Goal: Communication & Community: Connect with others

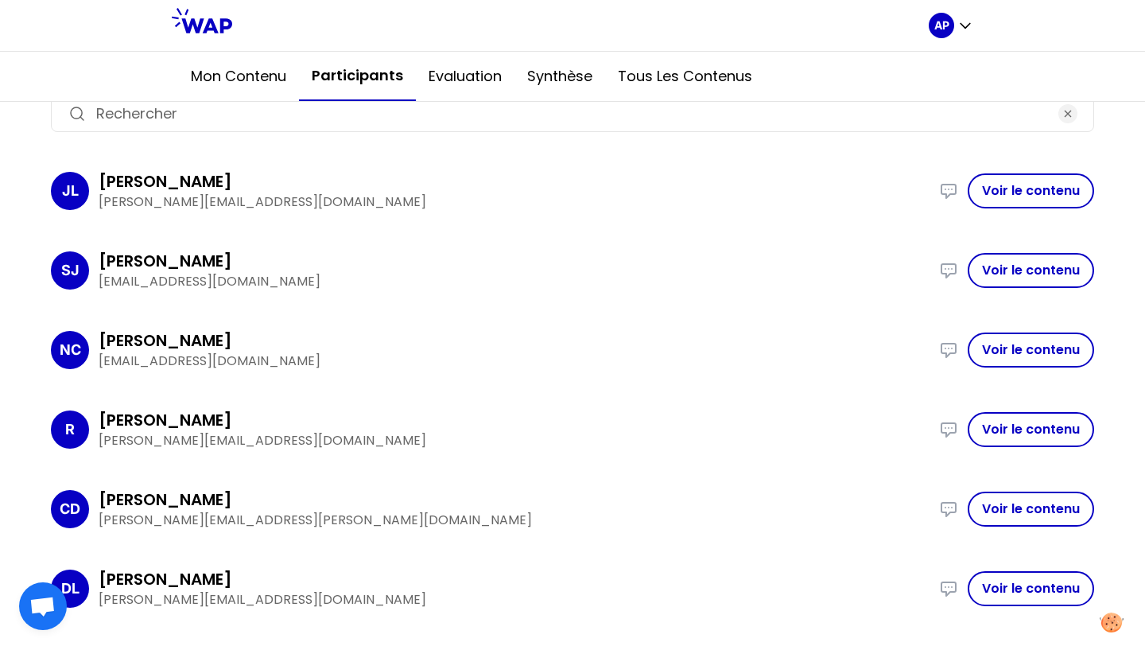
scroll to position [167, 0]
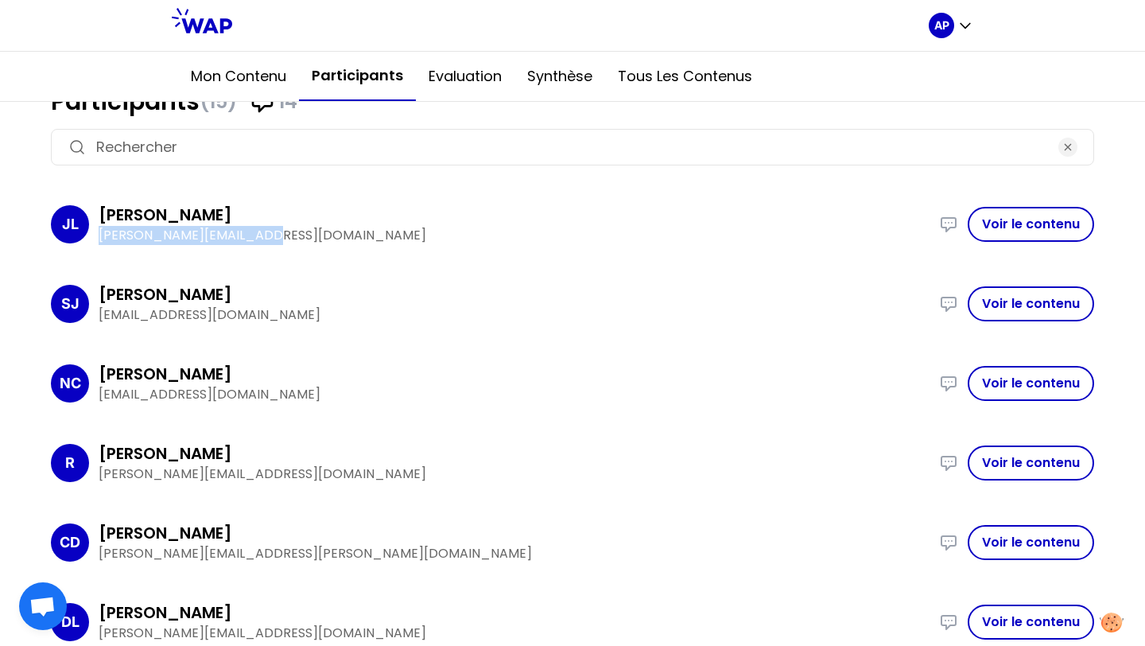
drag, startPoint x: 266, startPoint y: 235, endPoint x: 99, endPoint y: 242, distance: 168.0
click at [99, 242] on p "[PERSON_NAME][EMAIL_ADDRESS][DOMAIN_NAME]" at bounding box center [514, 235] width 831 height 19
